Goal: Task Accomplishment & Management: Use online tool/utility

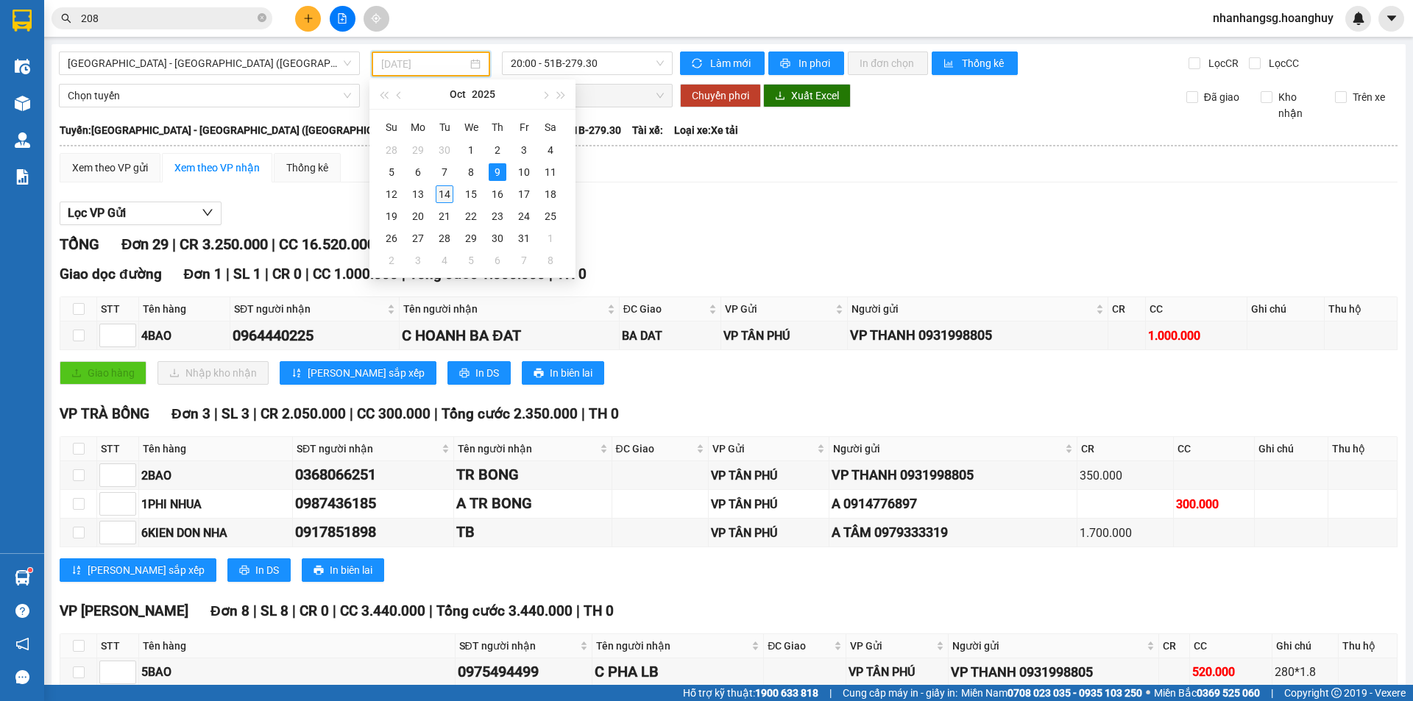
click at [450, 194] on div "14" at bounding box center [445, 194] width 18 height 18
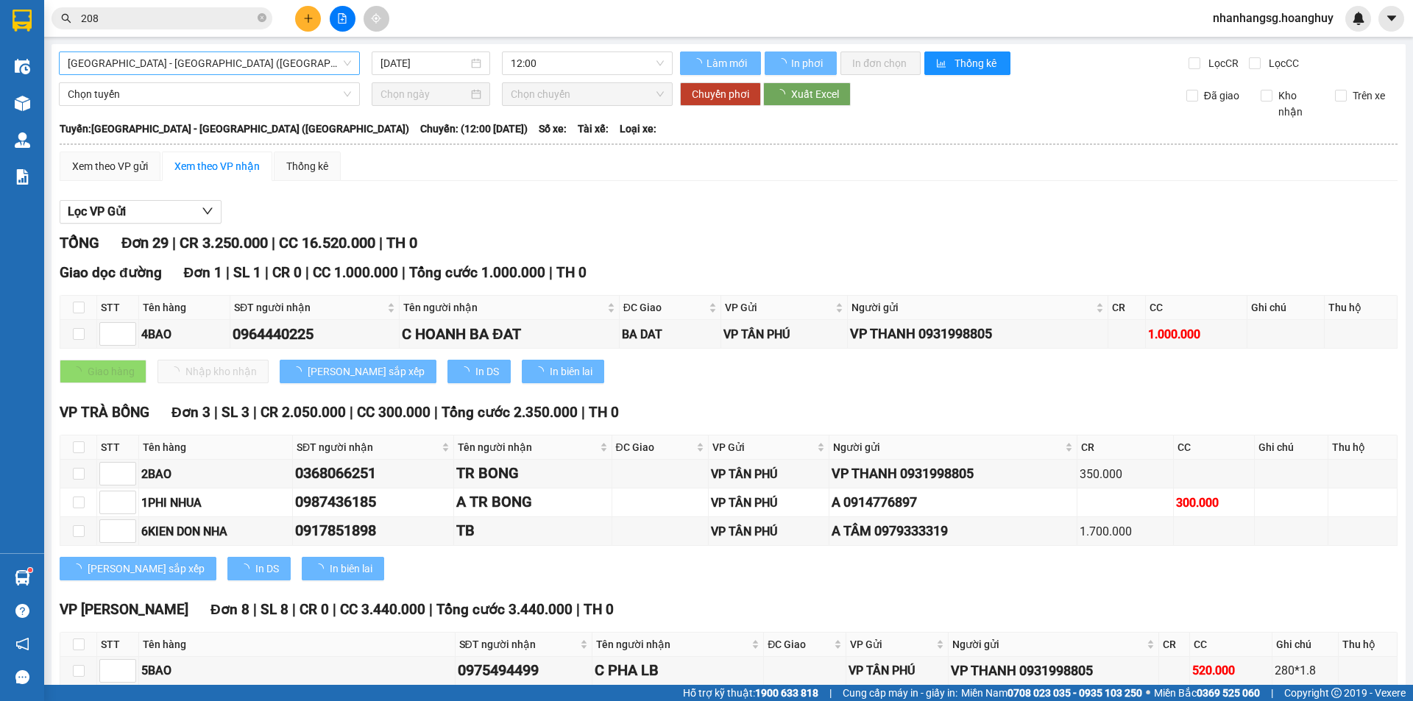
type input "[DATE]"
click at [181, 58] on span "[GEOGRAPHIC_DATA] - [GEOGRAPHIC_DATA] ([GEOGRAPHIC_DATA])" at bounding box center [209, 63] width 283 height 22
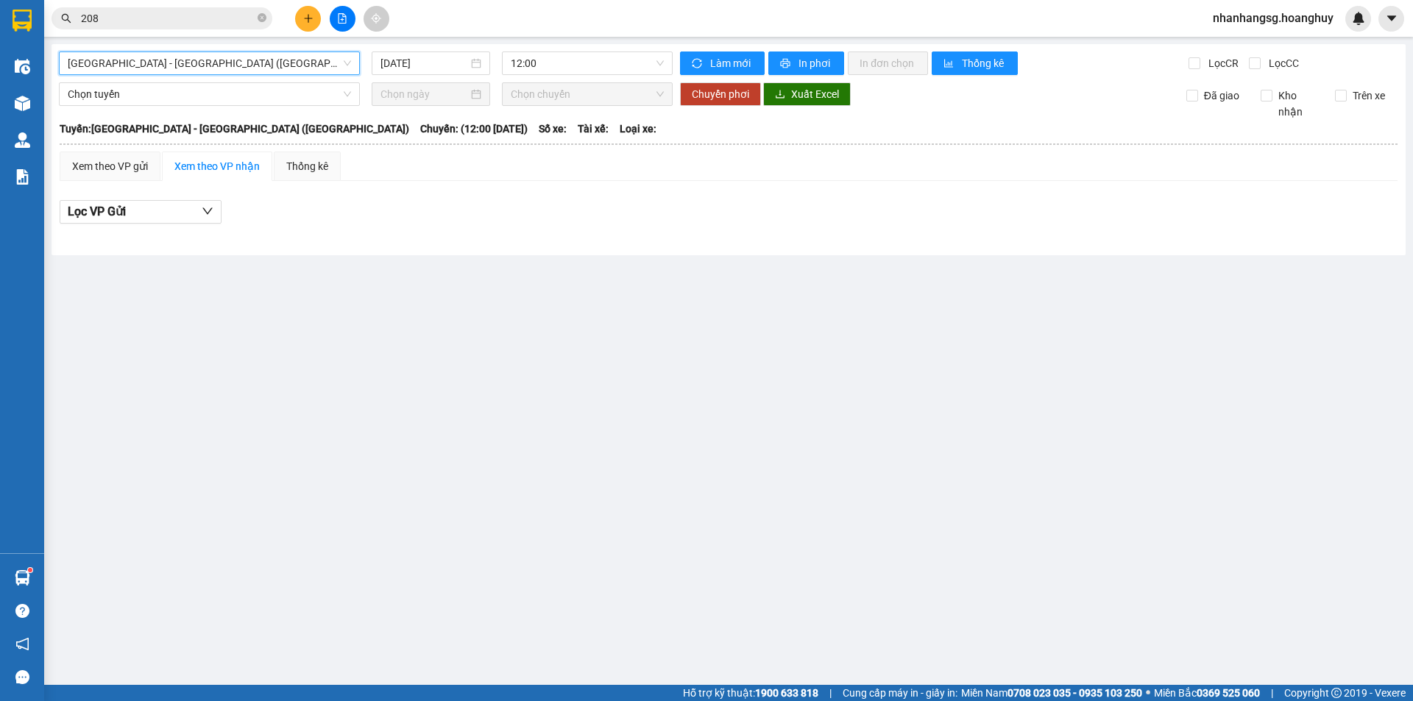
click at [162, 65] on span "[GEOGRAPHIC_DATA] - [GEOGRAPHIC_DATA] ([GEOGRAPHIC_DATA])" at bounding box center [209, 63] width 283 height 22
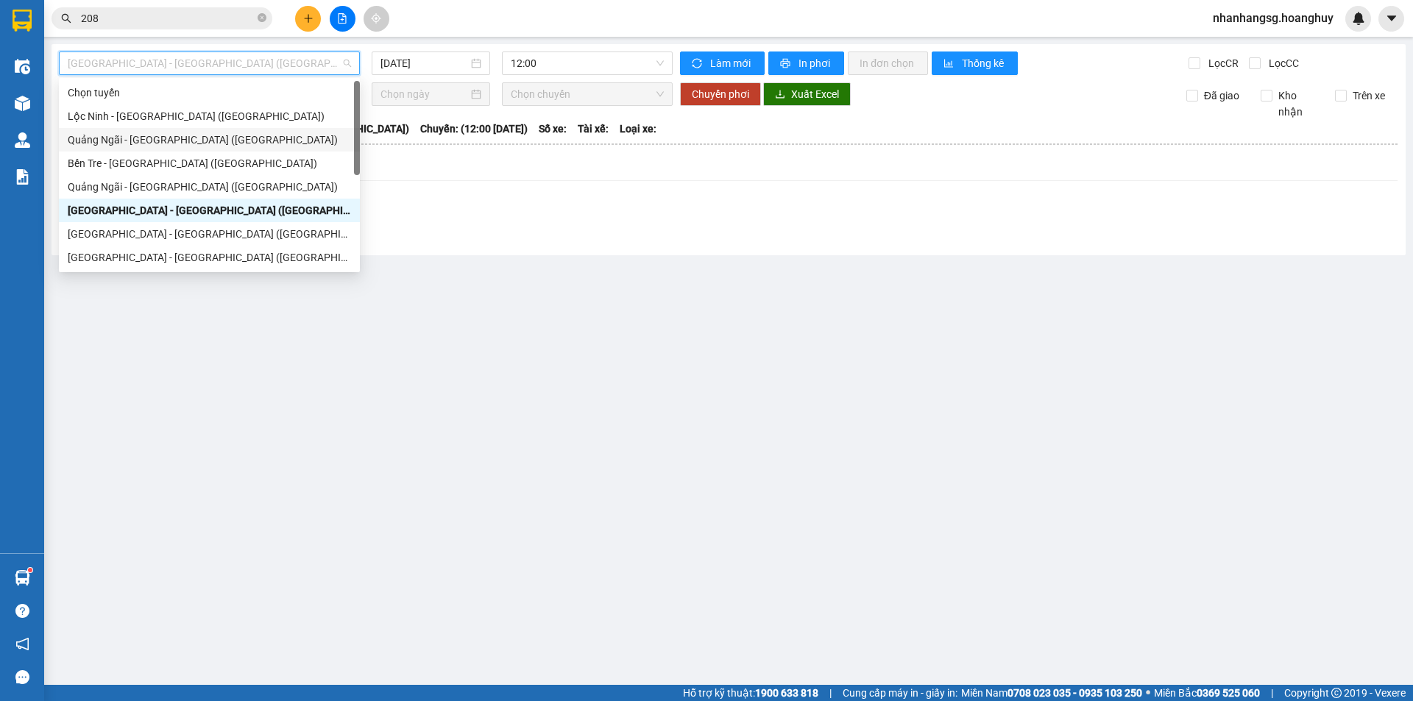
click at [148, 142] on div "Quảng Ngãi - [GEOGRAPHIC_DATA] ([GEOGRAPHIC_DATA])" at bounding box center [209, 140] width 283 height 16
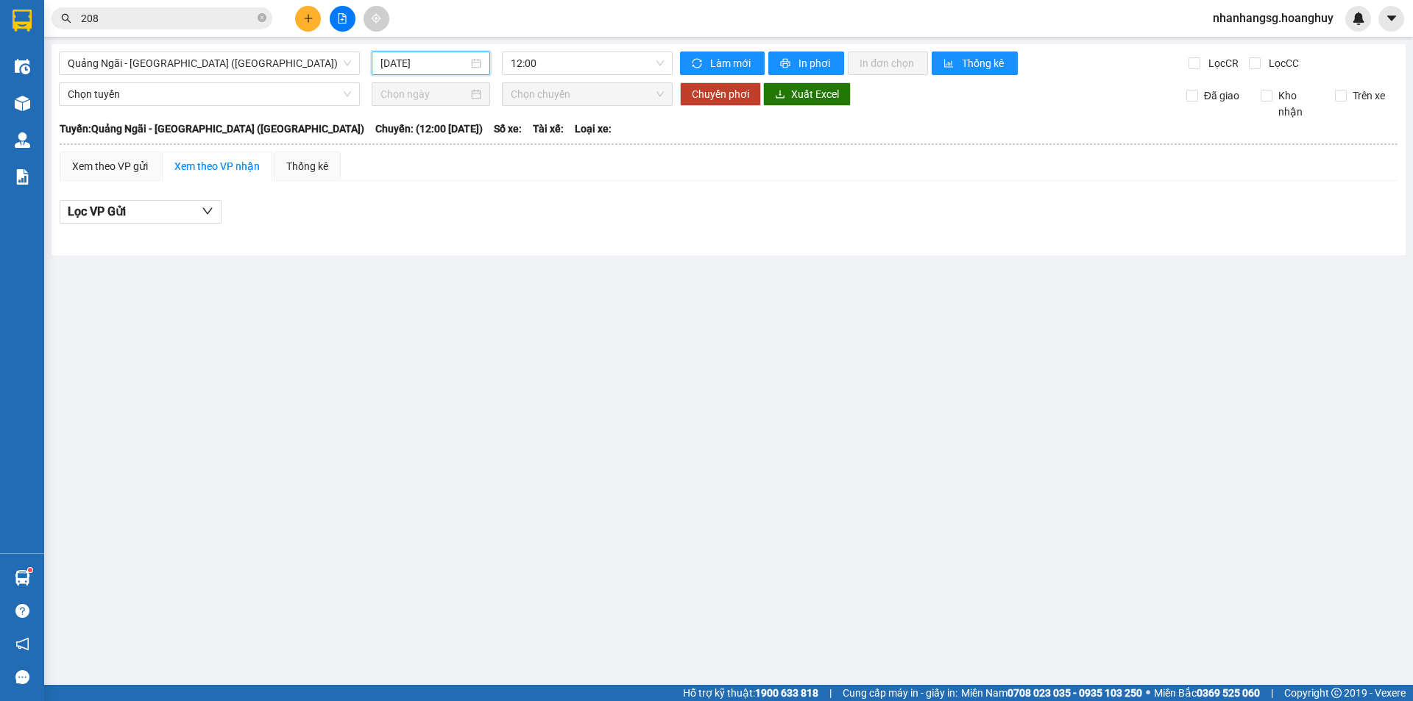
click at [383, 62] on input "[DATE]" at bounding box center [425, 63] width 88 height 16
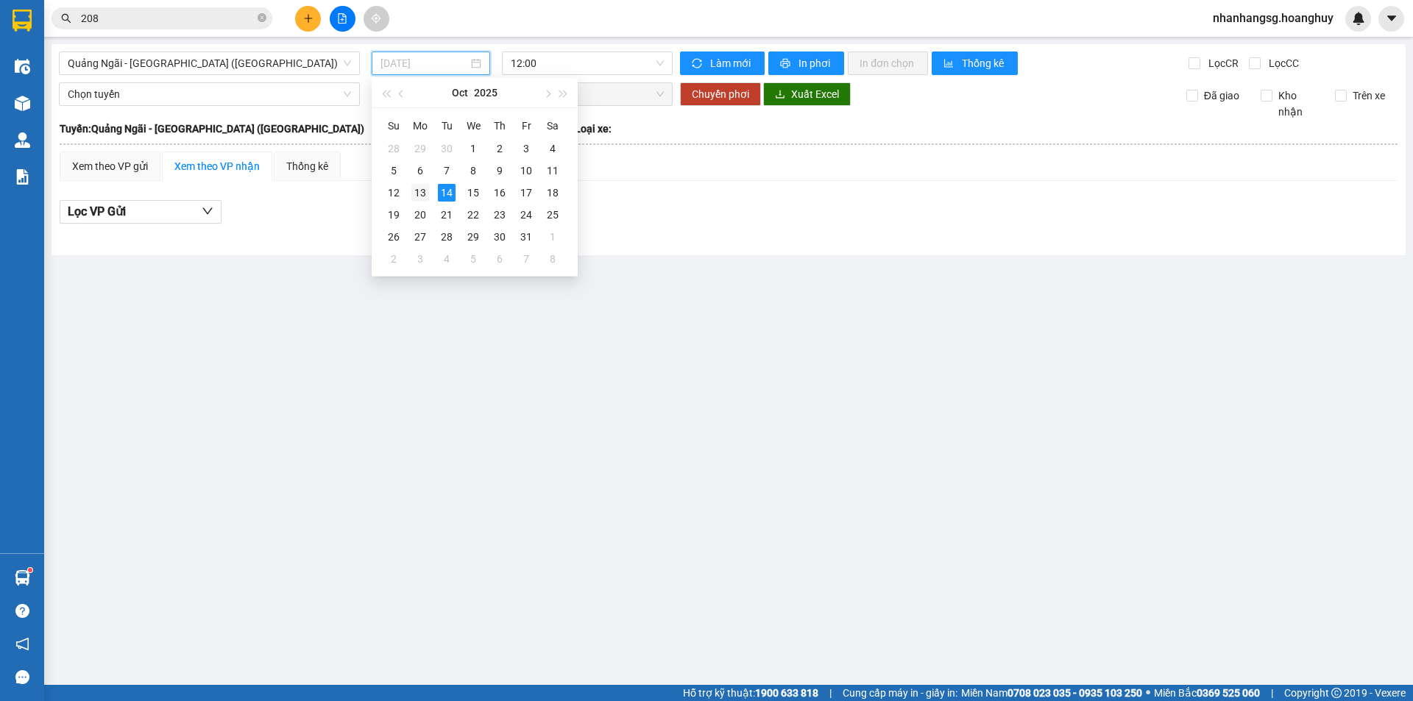
click at [427, 185] on div "13" at bounding box center [420, 193] width 18 height 18
type input "[DATE]"
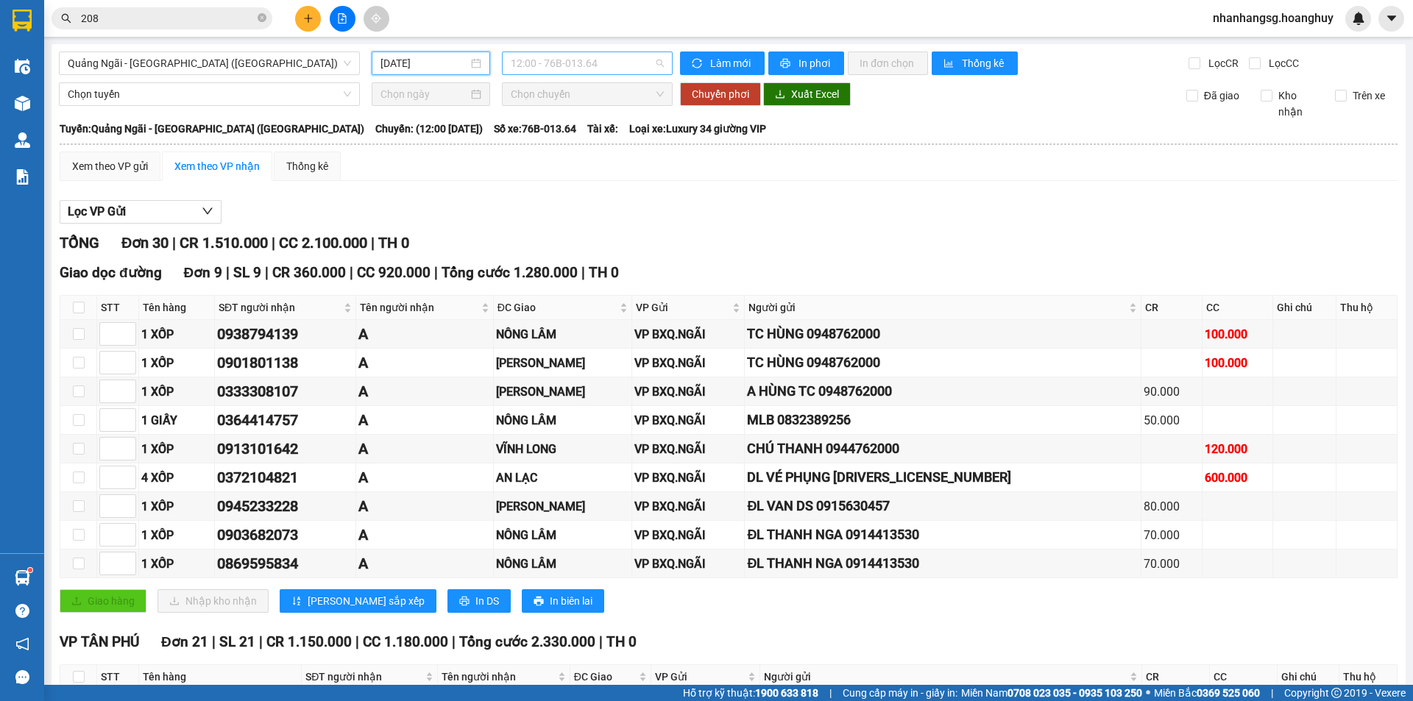
scroll to position [24, 0]
click at [544, 62] on span "12:00 - 76B-013.64" at bounding box center [587, 63] width 153 height 22
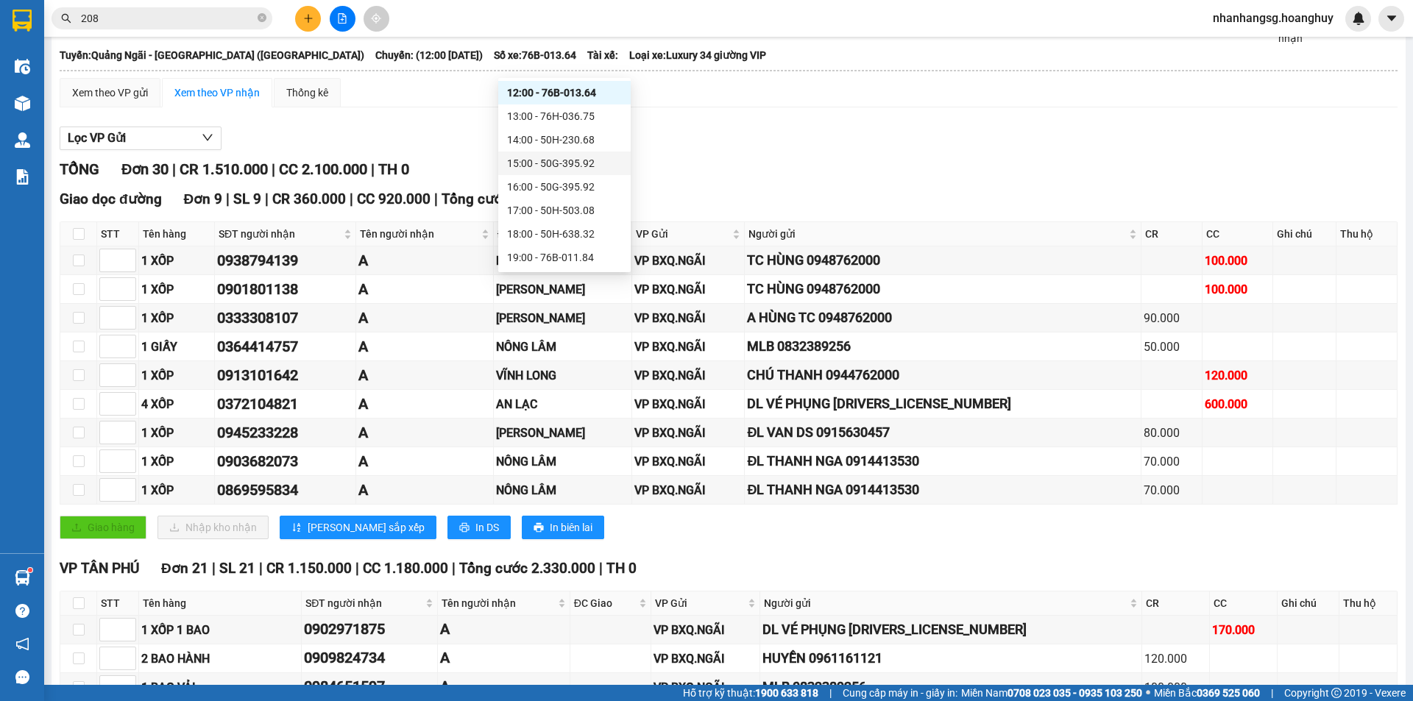
scroll to position [0, 0]
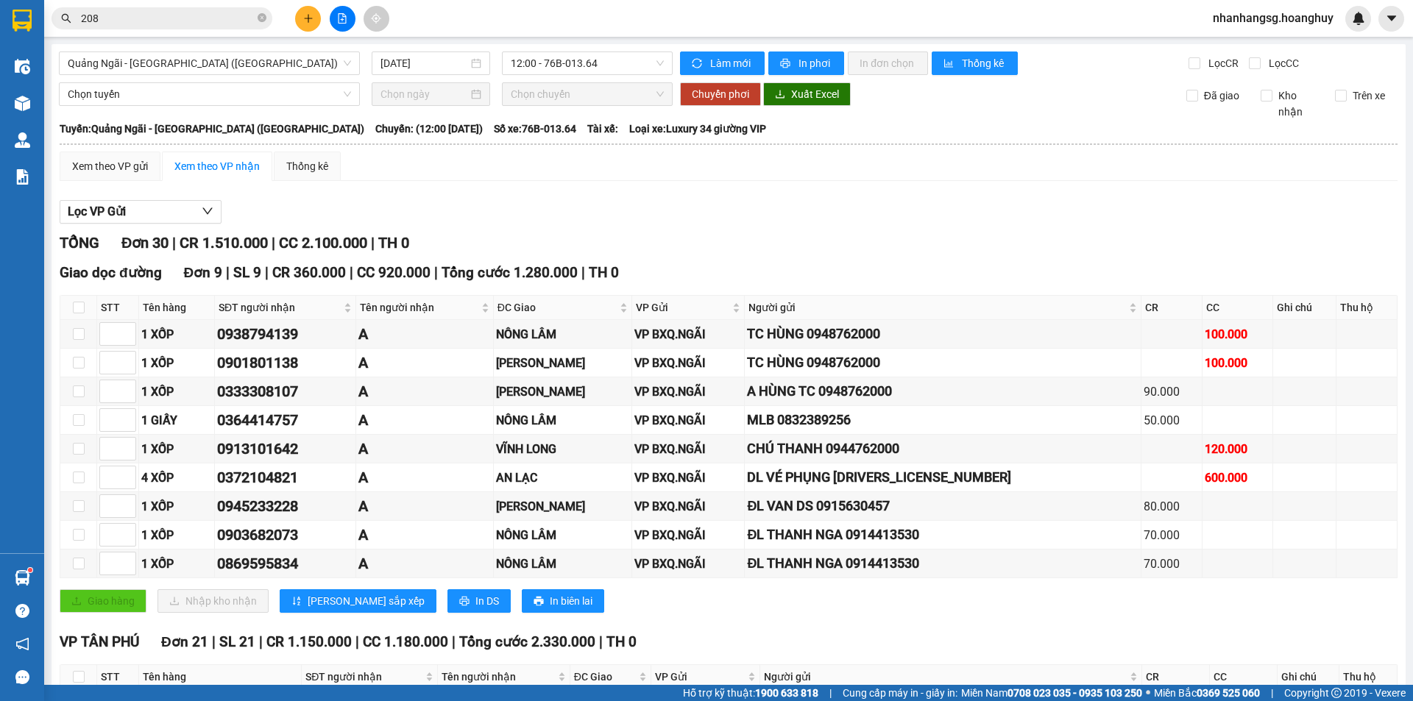
scroll to position [442, 0]
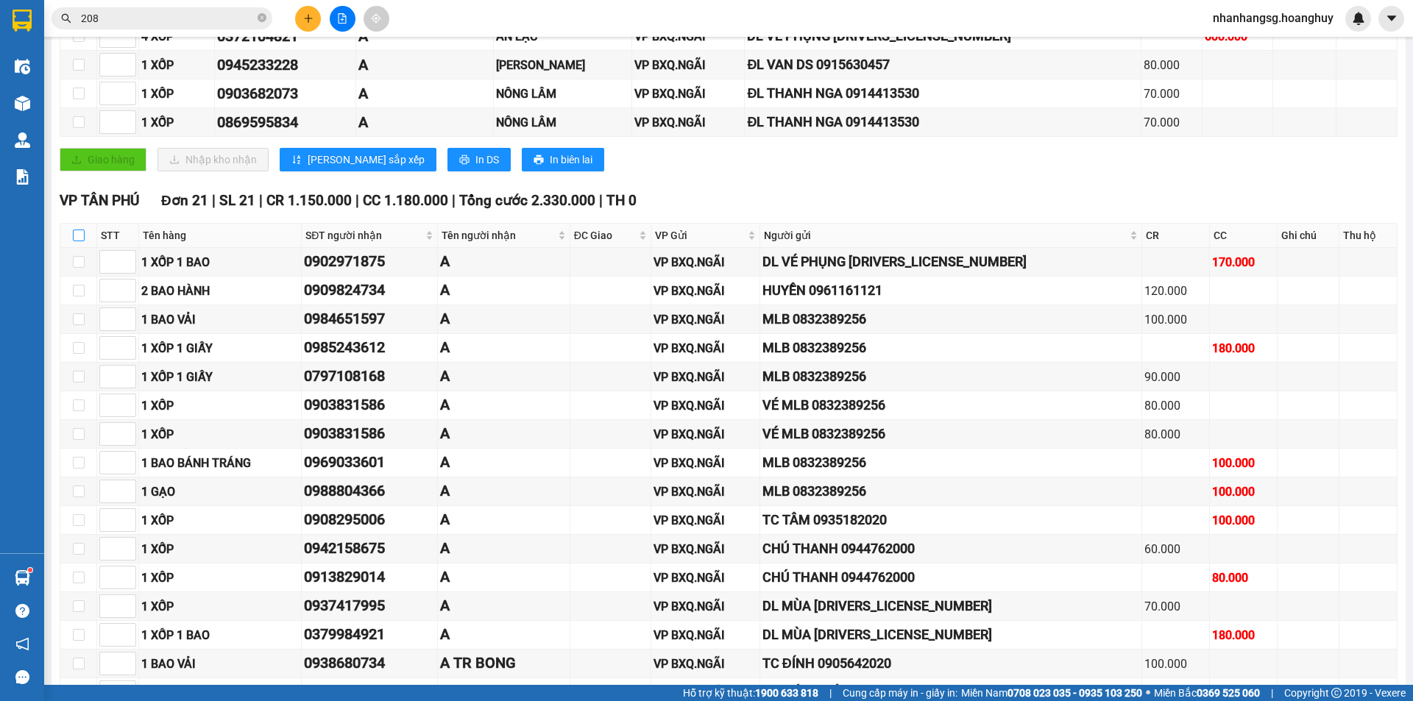
click at [78, 236] on input "checkbox" at bounding box center [79, 236] width 12 height 12
checkbox input "true"
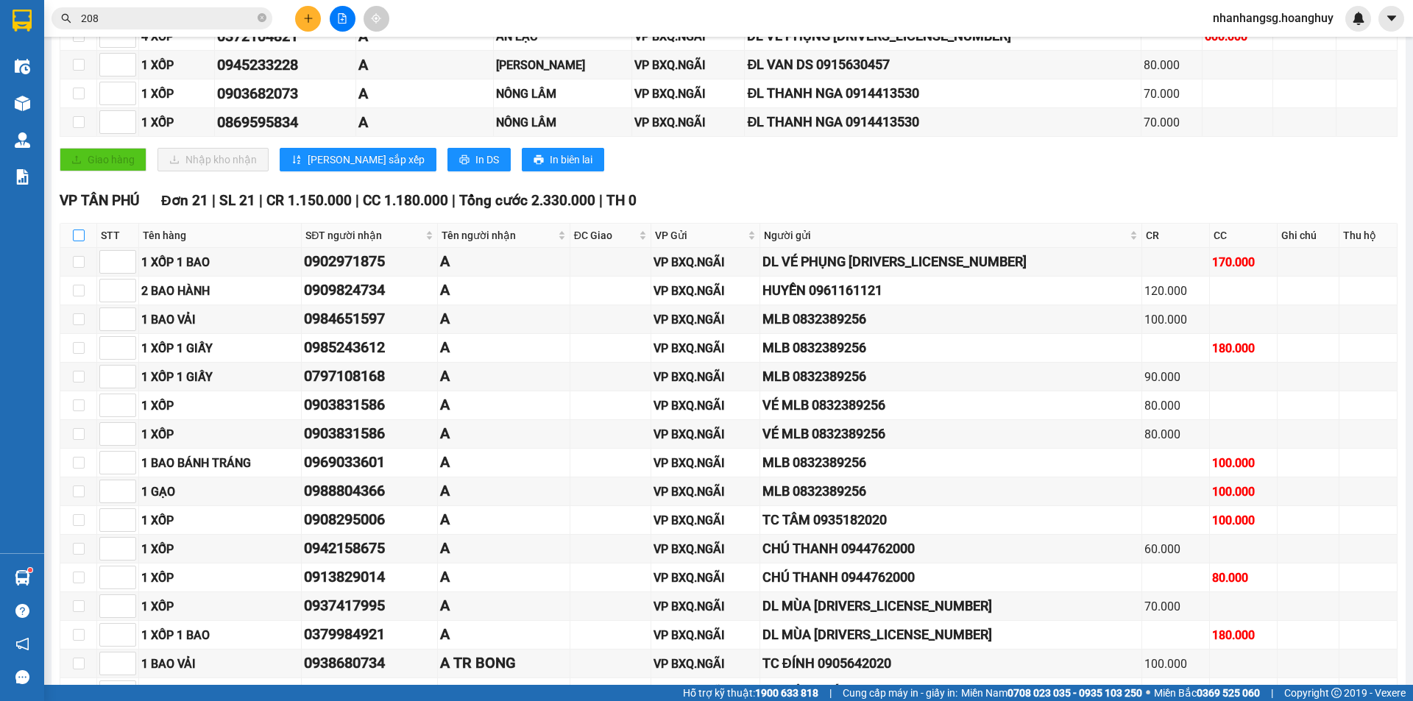
checkbox input "true"
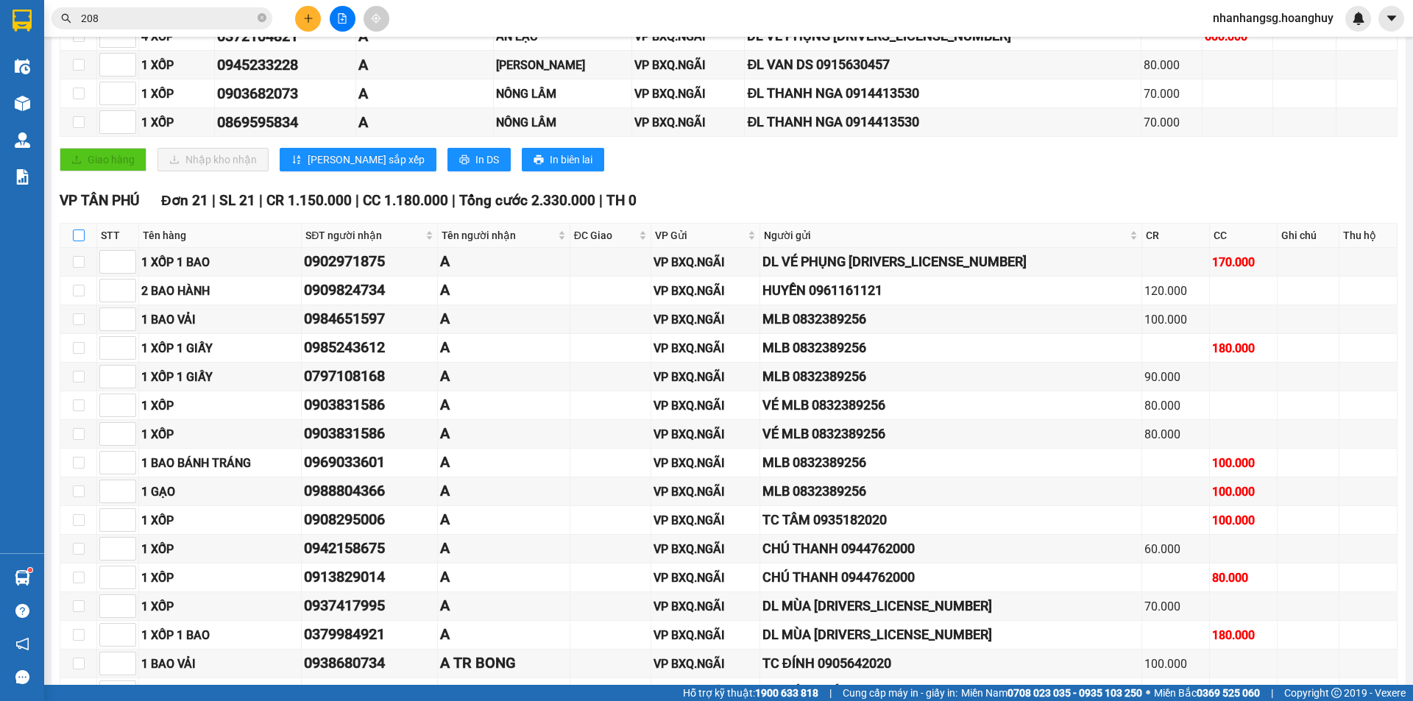
checkbox input "true"
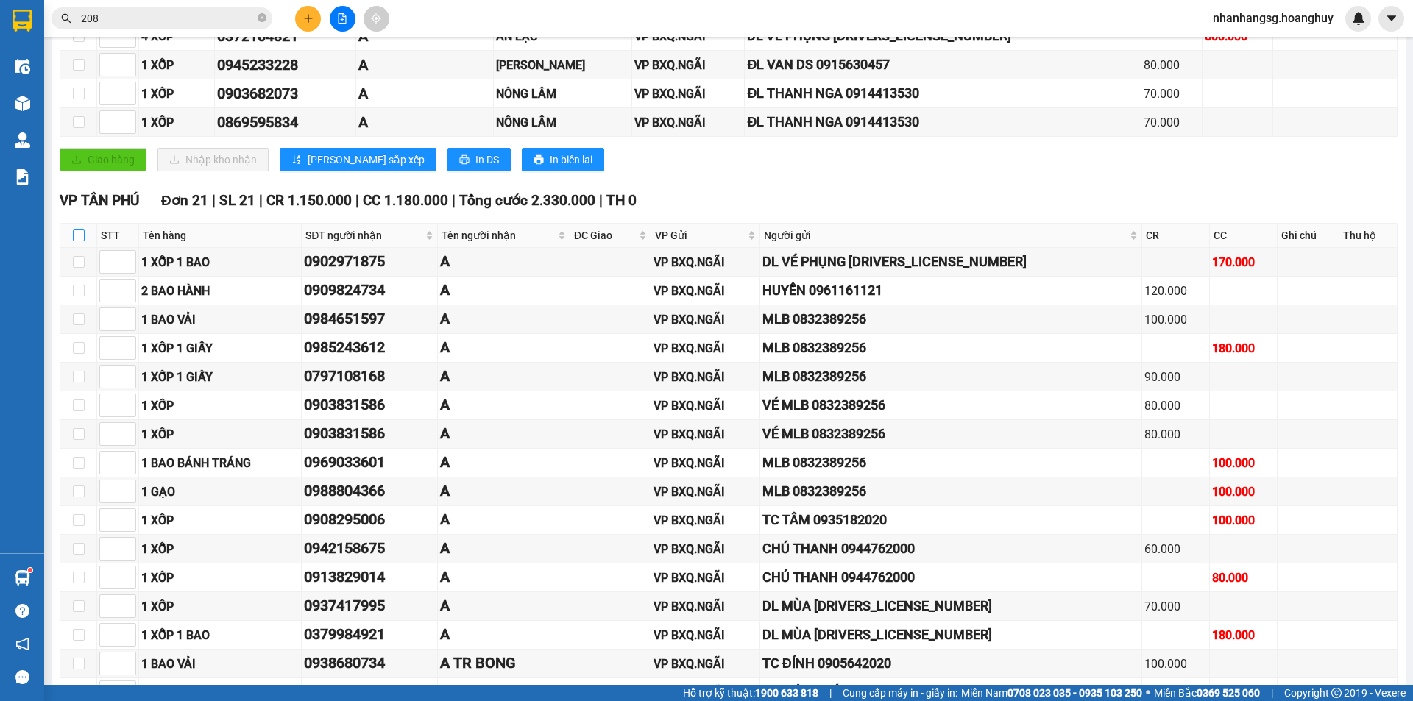
checkbox input "true"
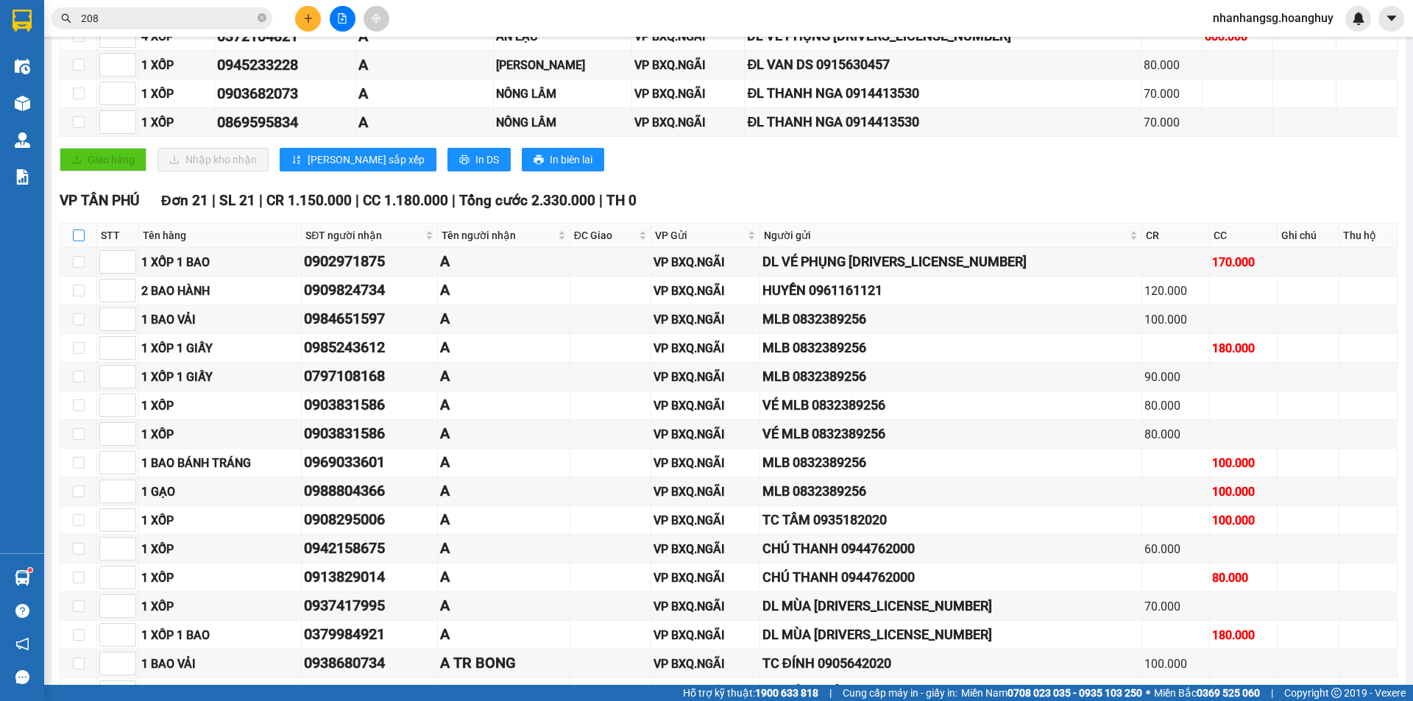
checkbox input "true"
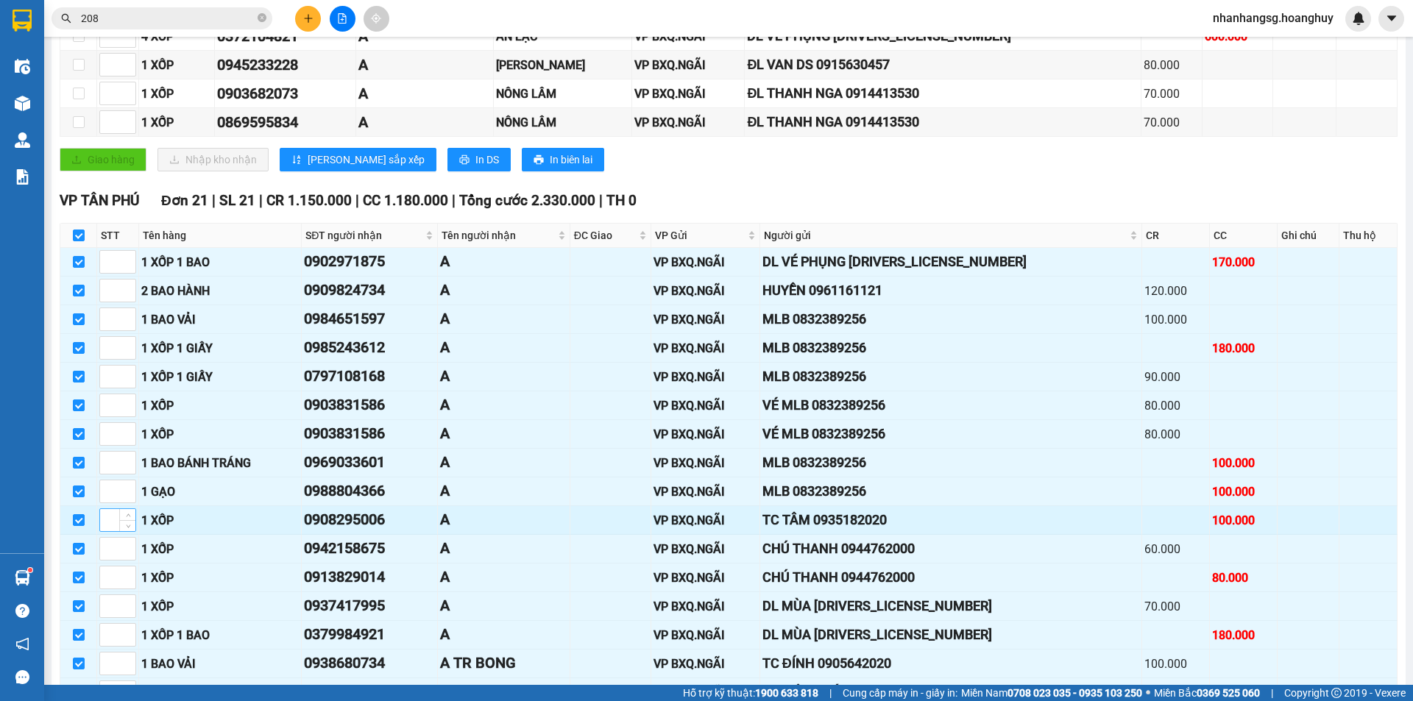
scroll to position [683, 0]
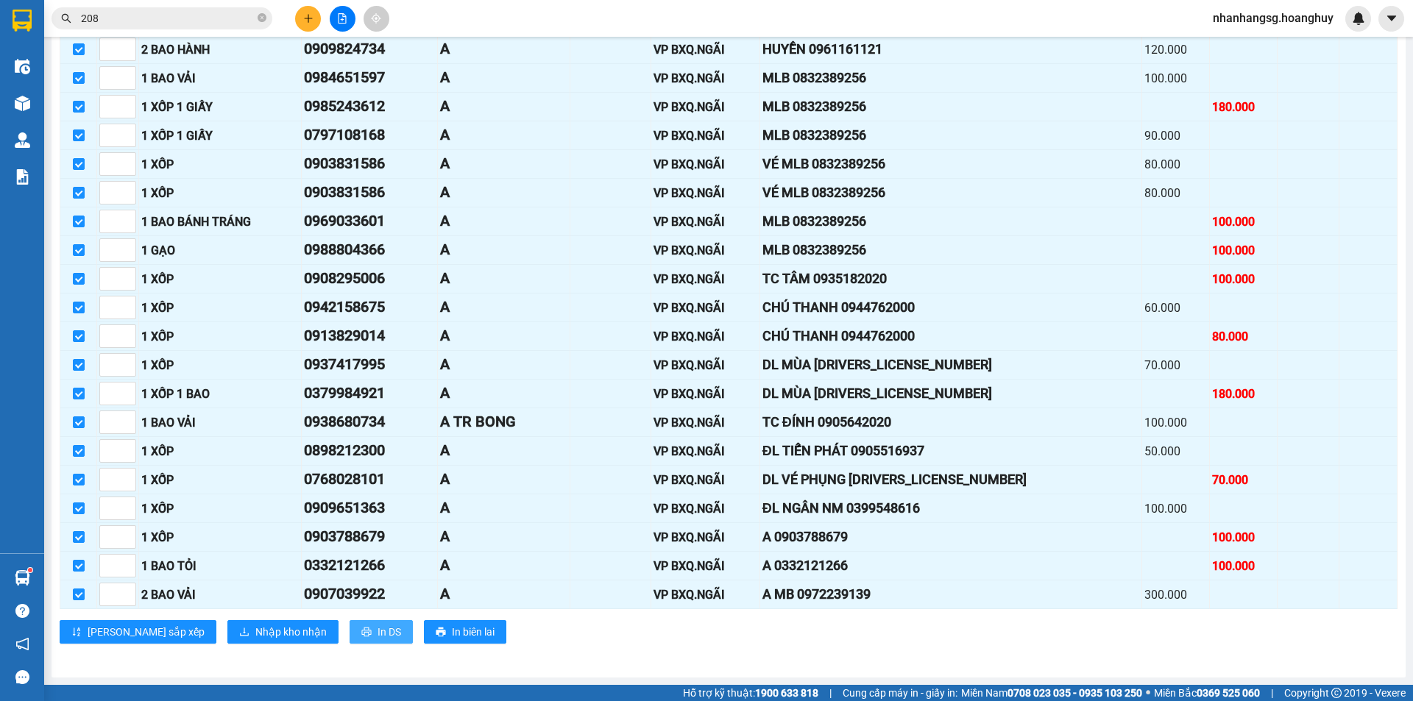
click at [378, 634] on span "In DS" at bounding box center [390, 632] width 24 height 16
click at [378, 627] on span "In DS" at bounding box center [390, 632] width 24 height 16
click at [201, 26] on span "208" at bounding box center [162, 18] width 221 height 22
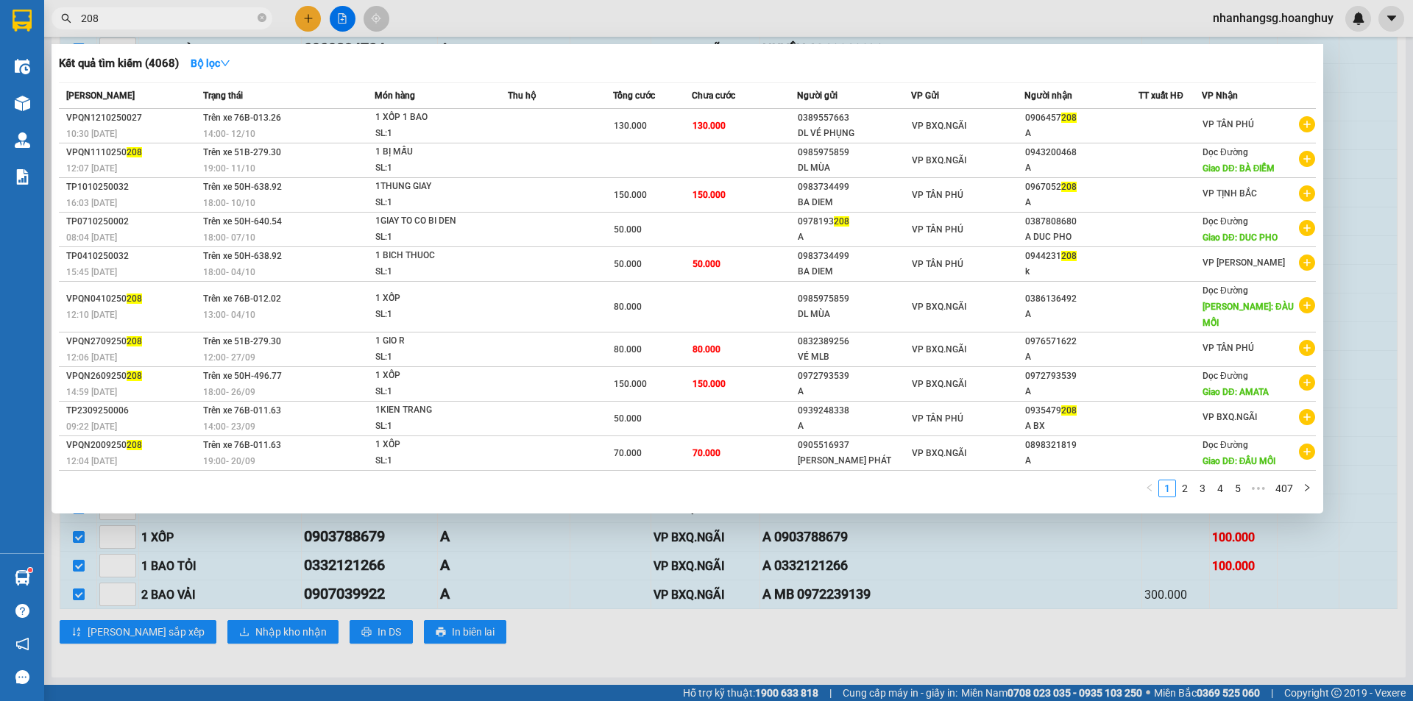
click at [198, 17] on input "208" at bounding box center [168, 18] width 174 height 16
type input "999"
